Goal: Transaction & Acquisition: Purchase product/service

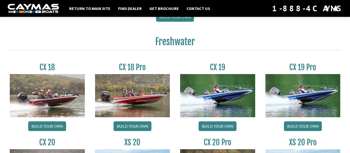
scroll to position [404, 0]
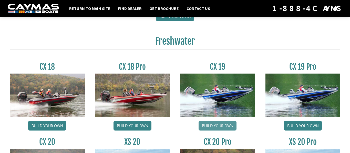
click at [214, 128] on link "Build your own" at bounding box center [217, 126] width 38 height 10
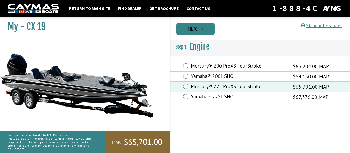
click at [185, 29] on link "Next" at bounding box center [195, 29] width 38 height 12
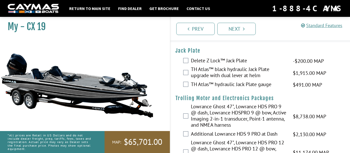
scroll to position [15, 0]
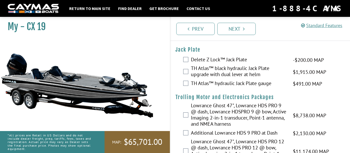
click at [226, 72] on label "TH Atlas™ black hydraulic Jack Plate upgrade with dual lever at helm" at bounding box center [239, 72] width 96 height 14
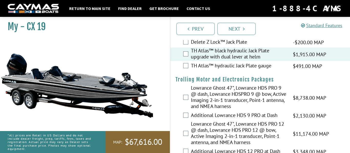
scroll to position [45, 0]
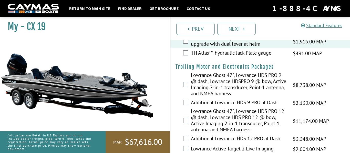
click at [225, 85] on label "Lowrance Ghost 47", Lowrance HDS PRO 9 @ dash, Lowrance HDSPRO 9 @ bow, Active …" at bounding box center [239, 85] width 96 height 26
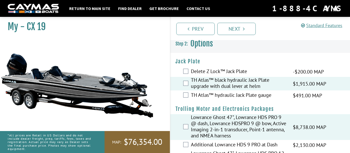
scroll to position [0, 0]
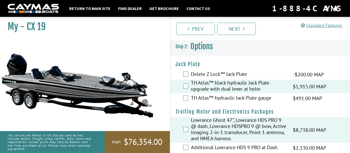
click at [194, 129] on label "Lowrance Ghost 47", Lowrance HDS PRO 9 @ dash, Lowrance HDSPRO 9 @ bow, Active …" at bounding box center [239, 130] width 96 height 26
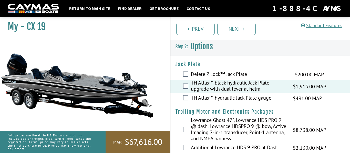
click at [211, 88] on label "TH Atlas™ black hydraulic Jack Plate upgrade with dual lever at helm" at bounding box center [239, 87] width 96 height 14
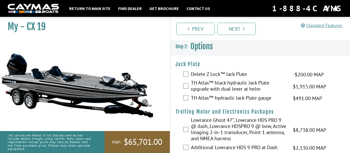
click at [212, 87] on label "TH Atlas™ black hydraulic Jack Plate upgrade with dual lever at helm" at bounding box center [239, 87] width 96 height 14
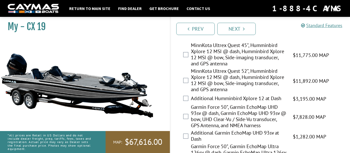
scroll to position [221, 0]
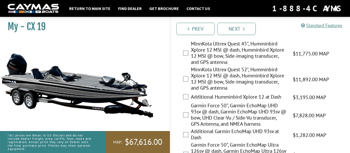
click at [235, 71] on label "MinnKota Ultrex Quest 52", Humminbird Xplore 12 MSI @ dash, Humminbird Xplore 1…" at bounding box center [239, 80] width 96 height 26
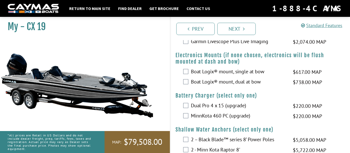
scroll to position [368, 0]
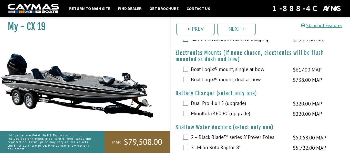
click at [238, 74] on label "Boat Logix® mount, single at bow" at bounding box center [239, 69] width 96 height 7
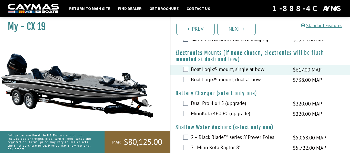
click at [236, 84] on label "Boat Logix® mount, dual at bow" at bounding box center [239, 80] width 96 height 7
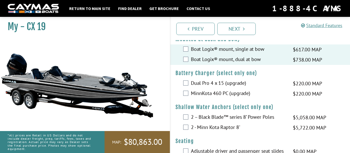
scroll to position [394, 0]
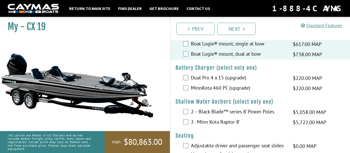
click at [220, 82] on label "Dual Pro 4 x 15 (upgrade)" at bounding box center [239, 78] width 96 height 7
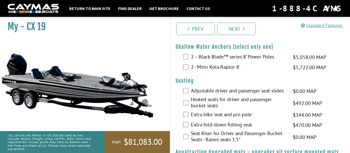
scroll to position [448, 0]
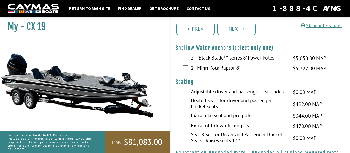
click at [216, 62] on label "2 – Black Blade™ series 8’ Power Poles" at bounding box center [239, 58] width 96 height 7
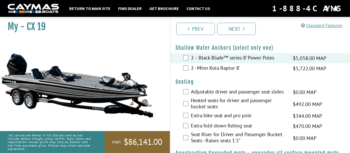
click at [219, 72] on label "2 - Minn Kota Raptor 8'" at bounding box center [239, 68] width 96 height 7
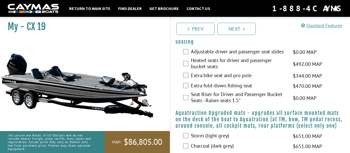
scroll to position [488, 0]
click at [278, 56] on label "Adjustable driver and passenger seat slides" at bounding box center [239, 51] width 96 height 7
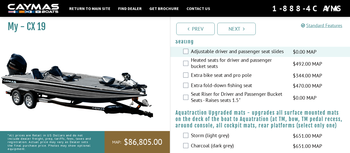
click at [242, 69] on label "Heated seats for driver and passenger bucket seats" at bounding box center [239, 64] width 96 height 14
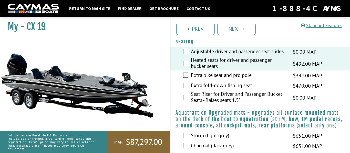
click at [231, 105] on label "Seat Riser for Driver and Passenger Bucket Seats - Raises seats 1.5"" at bounding box center [239, 98] width 96 height 14
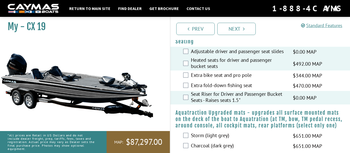
click at [211, 90] on label "Extra fold-down fishing seat" at bounding box center [239, 85] width 96 height 7
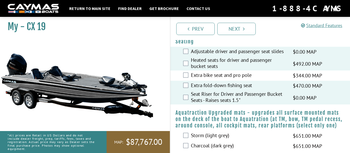
click at [204, 80] on label "Extra bike seat and pro pole" at bounding box center [239, 75] width 96 height 7
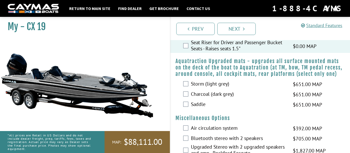
scroll to position [540, 0]
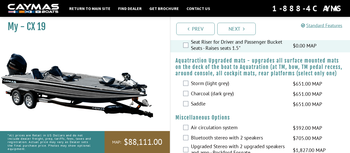
click at [221, 88] on label "Storm (light grey)" at bounding box center [239, 83] width 96 height 7
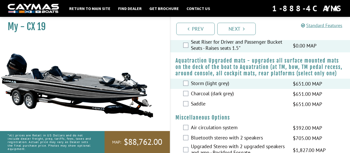
click at [210, 98] on label "Charcoal (dark grey)" at bounding box center [239, 94] width 96 height 7
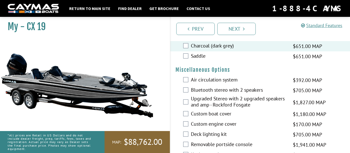
scroll to position [588, 0]
click at [225, 84] on label "Air circulation system" at bounding box center [239, 80] width 96 height 7
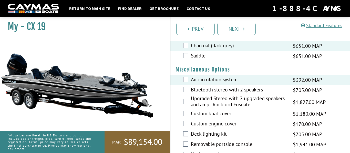
click at [223, 94] on label "Bluetooth stereo with 2 speakers" at bounding box center [239, 90] width 96 height 7
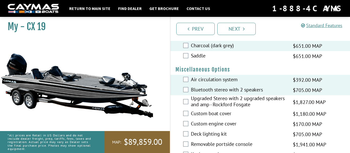
click at [220, 103] on label "Upgraded Stereo with 2 upgraded speakers and amp - Rockford Fosgate" at bounding box center [239, 103] width 96 height 14
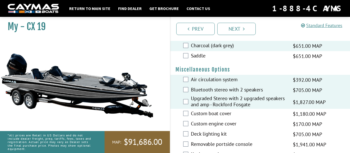
click at [216, 118] on label "Custom boat cover" at bounding box center [239, 114] width 96 height 7
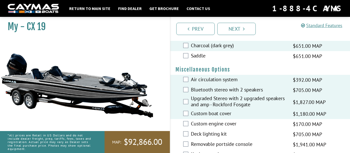
click at [217, 128] on label "Custom engine cover" at bounding box center [239, 124] width 96 height 7
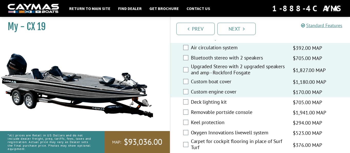
scroll to position [622, 0]
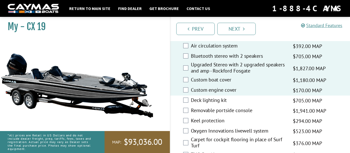
click at [222, 104] on label "Deck lighting kit" at bounding box center [239, 100] width 96 height 7
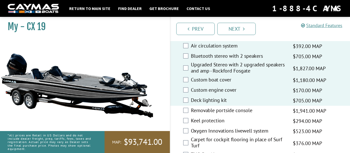
click at [221, 115] on label "Removable portside console" at bounding box center [239, 111] width 96 height 7
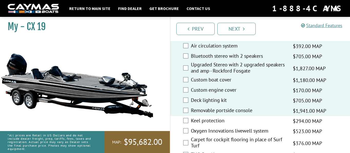
click at [217, 125] on label "Keel protection" at bounding box center [239, 121] width 96 height 7
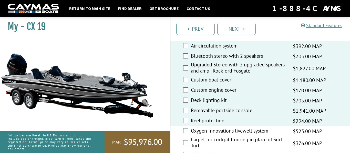
click at [215, 135] on label "Oxygen Innovations livewell system" at bounding box center [239, 131] width 96 height 7
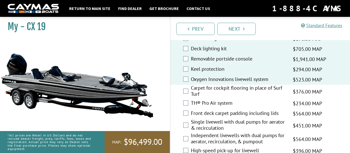
scroll to position [675, 0]
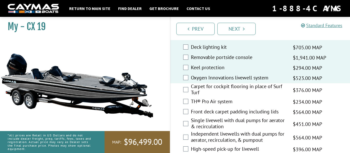
click at [201, 93] on label "Carpet for cockpit flooring in place of Surf Turf" at bounding box center [239, 90] width 96 height 14
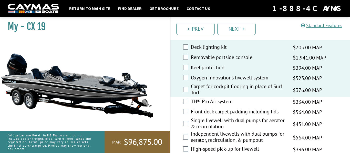
click at [204, 106] on label "TH® Pro Air system" at bounding box center [239, 102] width 96 height 7
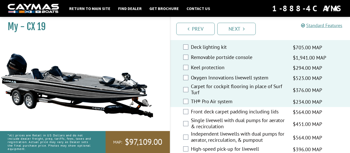
click at [206, 116] on label "Front deck carpet padding including lids" at bounding box center [239, 112] width 96 height 7
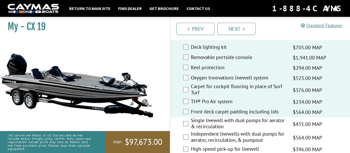
click at [204, 127] on label "Single livewell with dual pumps for aerator & recirculation" at bounding box center [239, 125] width 96 height 14
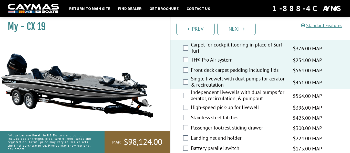
scroll to position [726, 0]
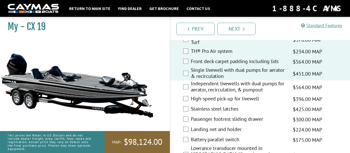
click at [206, 94] on label "Independent livewells with dual pumps for aerator, recirculation, & pumpout" at bounding box center [239, 88] width 96 height 14
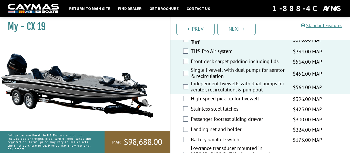
click at [209, 103] on label "High-speed pick-up for livewell" at bounding box center [239, 99] width 96 height 7
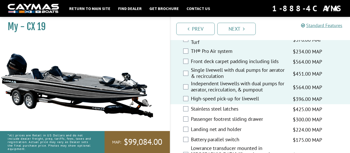
click at [209, 113] on label "Stainless steel latches" at bounding box center [239, 109] width 96 height 7
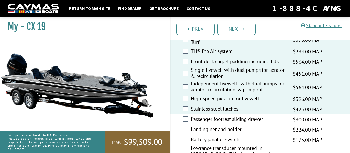
click at [208, 124] on label "Passenger footrest sliding drawer" at bounding box center [239, 119] width 96 height 7
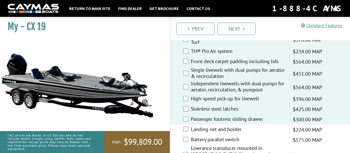
click at [204, 134] on label "Landing net and holder" at bounding box center [239, 129] width 96 height 7
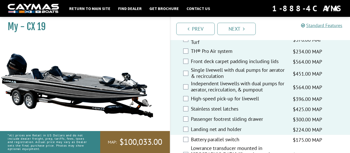
click at [203, 144] on label "Battery parallel switch" at bounding box center [239, 140] width 96 height 7
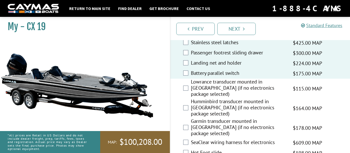
scroll to position [797, 0]
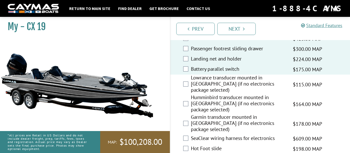
click at [207, 83] on label "Lowrance transducer mounted in [GEOGRAPHIC_DATA] (if no electronics package sel…" at bounding box center [239, 85] width 96 height 20
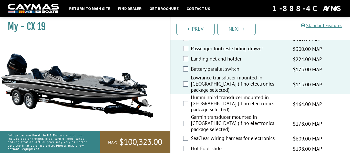
click at [207, 97] on label "Humminbird transducer mounted in [GEOGRAPHIC_DATA] (if no electronics package s…" at bounding box center [239, 104] width 96 height 20
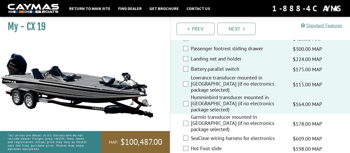
click at [205, 119] on label "Garmin transducer mounted in [GEOGRAPHIC_DATA] (if no electronics package selec…" at bounding box center [239, 124] width 96 height 20
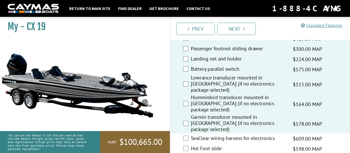
click at [204, 134] on div "SeaClear wiring harness for electronics $609.00 MAP $719.00 MSRP" at bounding box center [259, 139] width 179 height 10
click at [203, 135] on label "SeaClear wiring harness for electronics" at bounding box center [239, 138] width 96 height 7
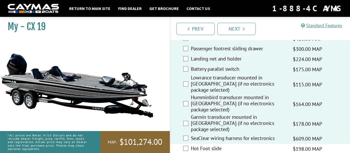
click at [203, 146] on label "Hot Foot slide" at bounding box center [239, 149] width 96 height 7
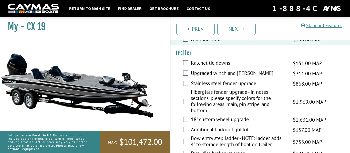
scroll to position [904, 0]
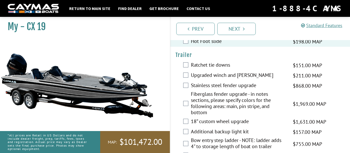
click at [198, 62] on label "Ratchet tie downs" at bounding box center [239, 65] width 96 height 7
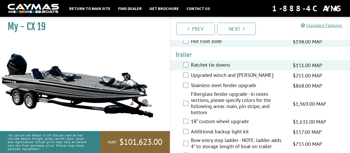
click at [199, 72] on label "Upgraded winch and [PERSON_NAME]" at bounding box center [239, 75] width 96 height 7
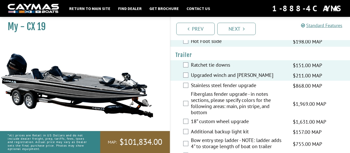
click at [201, 82] on label "Stainless steel fender upgrade" at bounding box center [239, 85] width 96 height 7
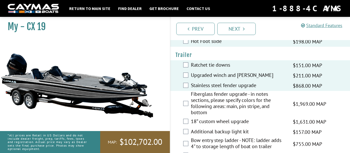
click at [201, 91] on label "Fiberglass fender upgrade - in notes sections, please specify colors for the fo…" at bounding box center [239, 104] width 96 height 26
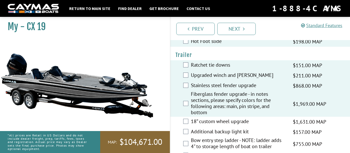
click at [208, 119] on label "18” custom wheel upgrade" at bounding box center [239, 122] width 96 height 7
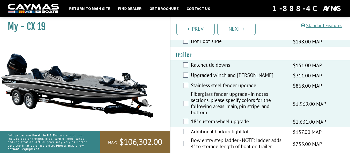
click at [207, 129] on label "Additional backup light kit" at bounding box center [239, 132] width 96 height 7
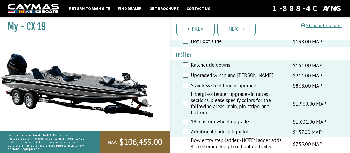
click at [204, 137] on label "Bow entry step ladder - NOTE: ladder adds 4" to storage length of boat on trail…" at bounding box center [239, 144] width 96 height 14
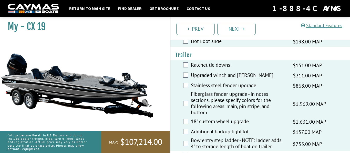
scroll to position [930, 0]
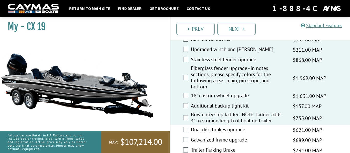
click at [205, 125] on div "Dual disc brakes upgrade $621.00 MAP $733.00 MSRP" at bounding box center [259, 130] width 179 height 10
click at [204, 127] on label "Dual disc brakes upgrade" at bounding box center [239, 130] width 96 height 7
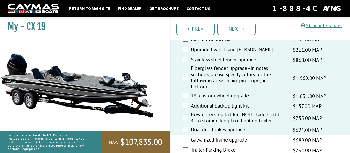
click at [205, 137] on label "Galvanized frame upgrade" at bounding box center [239, 140] width 96 height 7
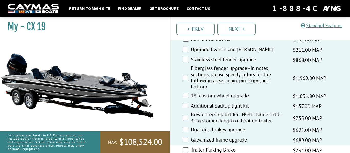
click at [206, 147] on label "Trailer Parking Brake" at bounding box center [239, 150] width 96 height 7
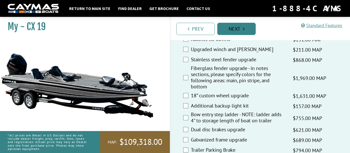
click at [230, 32] on link "Next" at bounding box center [236, 29] width 38 height 12
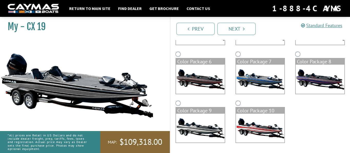
scroll to position [131, 0]
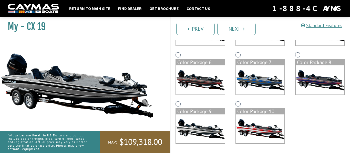
click at [212, 122] on img at bounding box center [200, 129] width 49 height 29
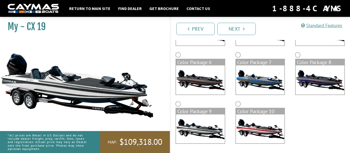
click at [258, 136] on img at bounding box center [260, 129] width 49 height 29
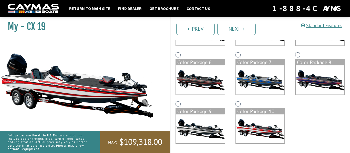
click at [221, 127] on img at bounding box center [200, 129] width 49 height 29
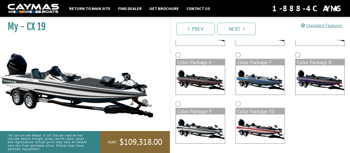
click at [296, 85] on img at bounding box center [319, 80] width 49 height 29
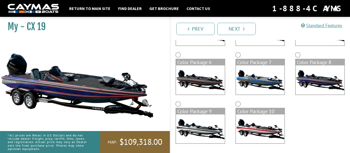
click at [211, 81] on img at bounding box center [200, 80] width 49 height 29
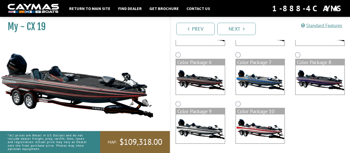
click at [301, 79] on img at bounding box center [319, 80] width 49 height 29
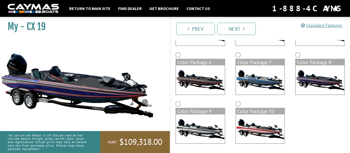
click at [190, 114] on div "Color Package 9" at bounding box center [200, 112] width 49 height 6
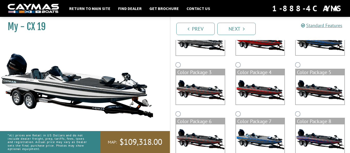
scroll to position [64, 0]
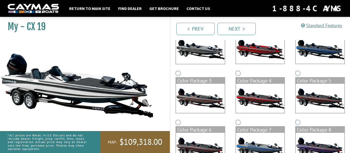
click at [207, 93] on img at bounding box center [200, 98] width 49 height 29
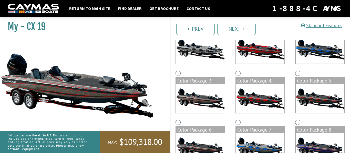
click at [260, 96] on img at bounding box center [260, 98] width 49 height 29
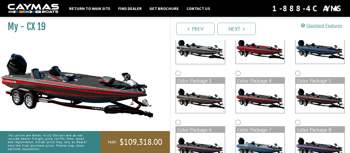
click at [269, 58] on img at bounding box center [260, 49] width 49 height 29
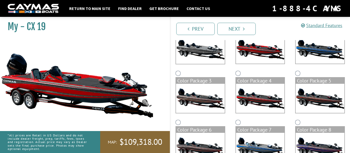
click at [318, 51] on img at bounding box center [319, 49] width 49 height 29
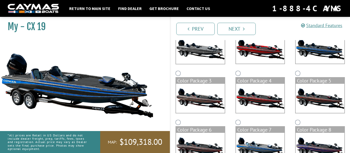
click at [215, 54] on img at bounding box center [200, 49] width 49 height 29
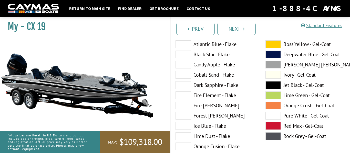
click at [188, 65] on span at bounding box center [182, 65] width 15 height 8
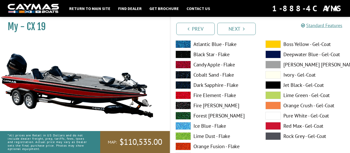
click at [182, 77] on span at bounding box center [182, 75] width 15 height 8
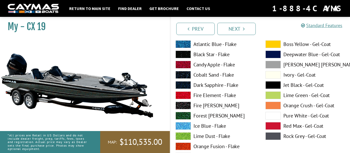
click at [183, 43] on span at bounding box center [182, 44] width 15 height 8
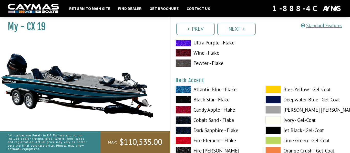
scroll to position [228, 0]
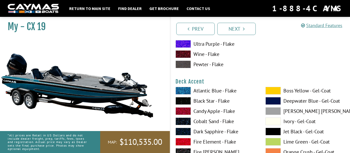
click at [183, 102] on span at bounding box center [182, 101] width 15 height 8
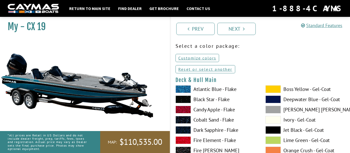
scroll to position [17, 0]
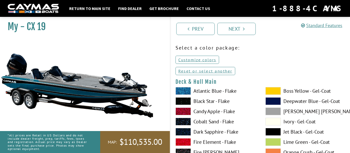
click at [273, 91] on span at bounding box center [272, 91] width 15 height 8
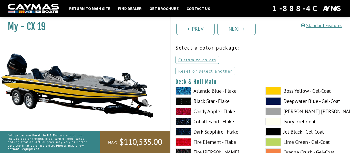
click at [275, 108] on span at bounding box center [272, 112] width 15 height 8
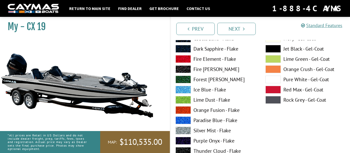
scroll to position [101, 0]
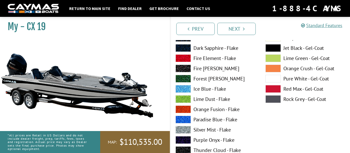
click at [188, 91] on span at bounding box center [182, 89] width 15 height 8
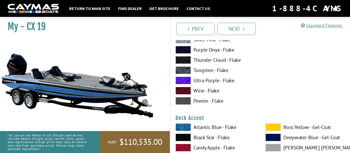
scroll to position [190, 0]
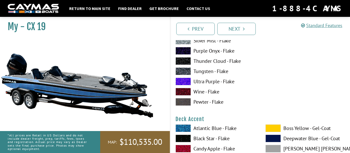
click at [186, 100] on span at bounding box center [182, 102] width 15 height 8
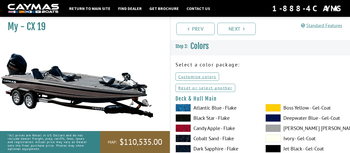
scroll to position [0, 0]
click at [191, 76] on link "Customize colors" at bounding box center [197, 76] width 44 height 8
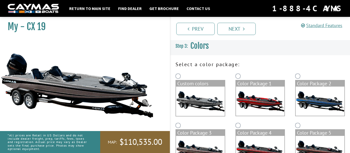
scroll to position [121, 0]
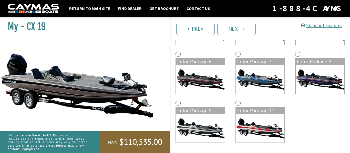
click at [252, 114] on img at bounding box center [260, 128] width 49 height 29
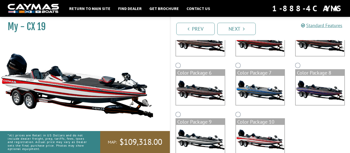
scroll to position [132, 0]
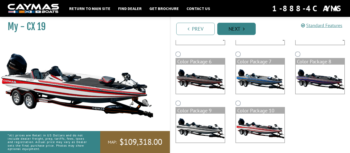
click at [229, 28] on link "Next" at bounding box center [236, 29] width 38 height 12
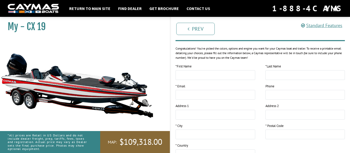
scroll to position [61, 0]
click at [189, 72] on input "text" at bounding box center [215, 76] width 80 height 10
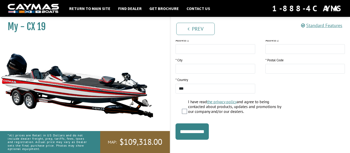
scroll to position [131, 0]
